Goal: Find specific fact

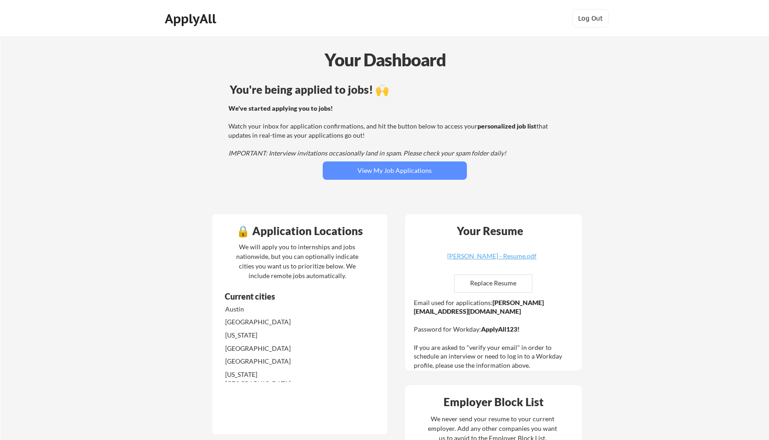
click at [499, 325] on strong "ApplyAll123!" at bounding box center [500, 329] width 38 height 8
click at [531, 323] on div "Email used for applications: [PERSON_NAME][EMAIL_ADDRESS][DOMAIN_NAME] Password…" at bounding box center [495, 334] width 162 height 72
drag, startPoint x: 531, startPoint y: 323, endPoint x: 487, endPoint y: 323, distance: 43.9
click at [487, 323] on div "Email used for applications: [PERSON_NAME][EMAIL_ADDRESS][DOMAIN_NAME] Password…" at bounding box center [495, 334] width 162 height 72
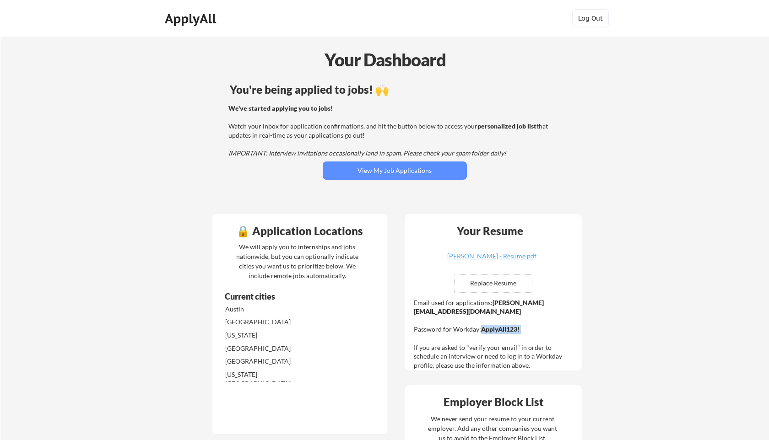
click at [489, 325] on strong "ApplyAll123!" at bounding box center [500, 329] width 38 height 8
drag, startPoint x: 481, startPoint y: 321, endPoint x: 520, endPoint y: 320, distance: 38.5
click at [520, 320] on div "Email used for applications: [PERSON_NAME][EMAIL_ADDRESS][DOMAIN_NAME] Password…" at bounding box center [495, 334] width 162 height 72
copy strong "ApplyAll123!"
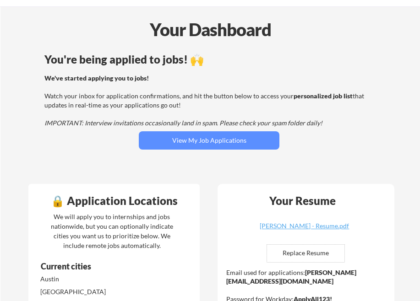
scroll to position [33, 0]
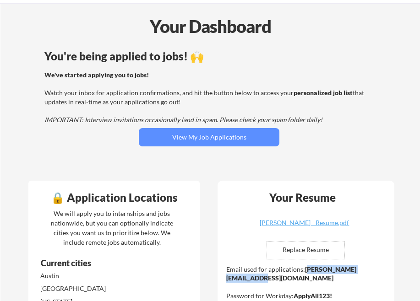
drag, startPoint x: 383, startPoint y: 270, endPoint x: 305, endPoint y: 270, distance: 78.3
click at [305, 270] on div "Email used for applications: [PERSON_NAME][EMAIL_ADDRESS][DOMAIN_NAME] Password…" at bounding box center [307, 301] width 162 height 72
drag, startPoint x: 303, startPoint y: 270, endPoint x: 380, endPoint y: 269, distance: 77.4
click at [380, 269] on div "Email used for applications: [PERSON_NAME][EMAIL_ADDRESS][DOMAIN_NAME] Password…" at bounding box center [307, 301] width 162 height 72
drag, startPoint x: 382, startPoint y: 269, endPoint x: 304, endPoint y: 270, distance: 77.8
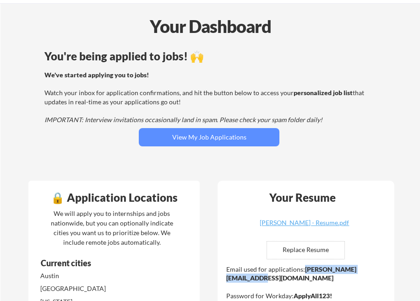
click at [304, 270] on div "Email used for applications: [PERSON_NAME][EMAIL_ADDRESS][DOMAIN_NAME] Password…" at bounding box center [307, 301] width 162 height 72
copy strong "[PERSON_NAME][EMAIL_ADDRESS][DOMAIN_NAME]"
